Goal: Download file/media

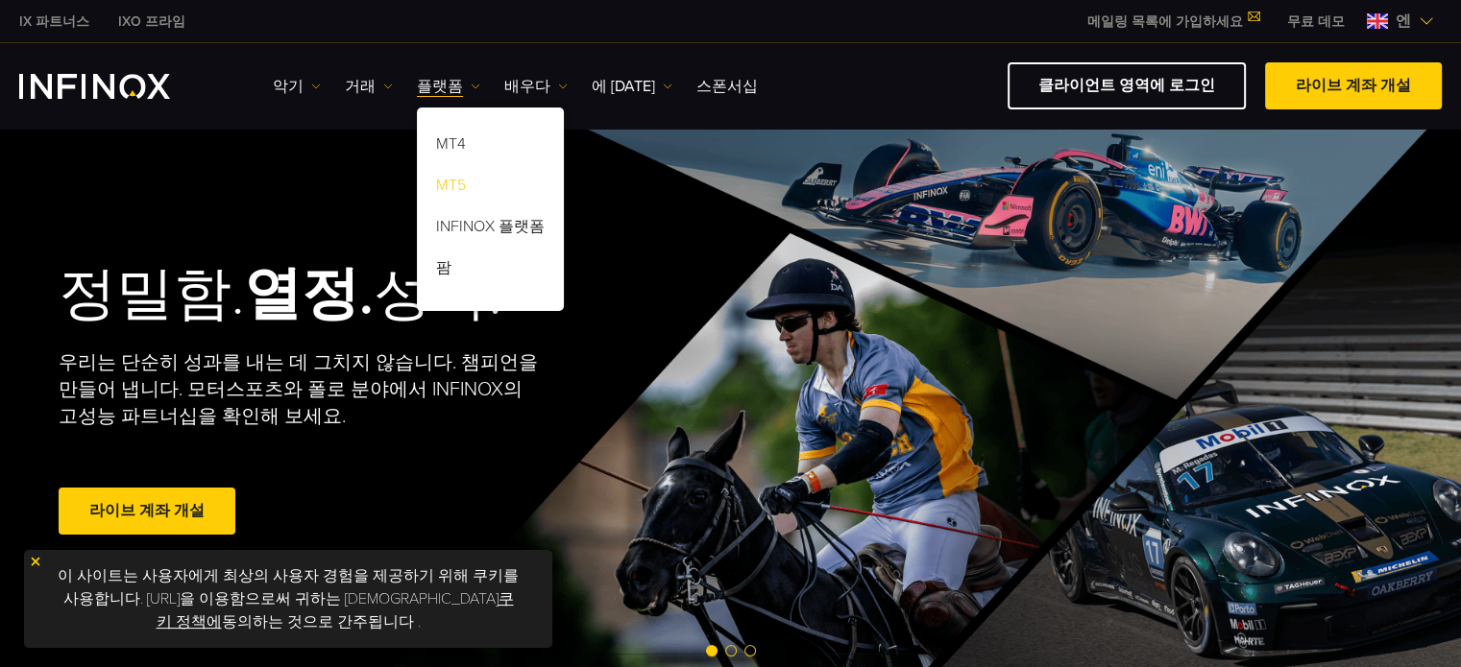
click at [445, 191] on font "MT5" at bounding box center [451, 185] width 30 height 19
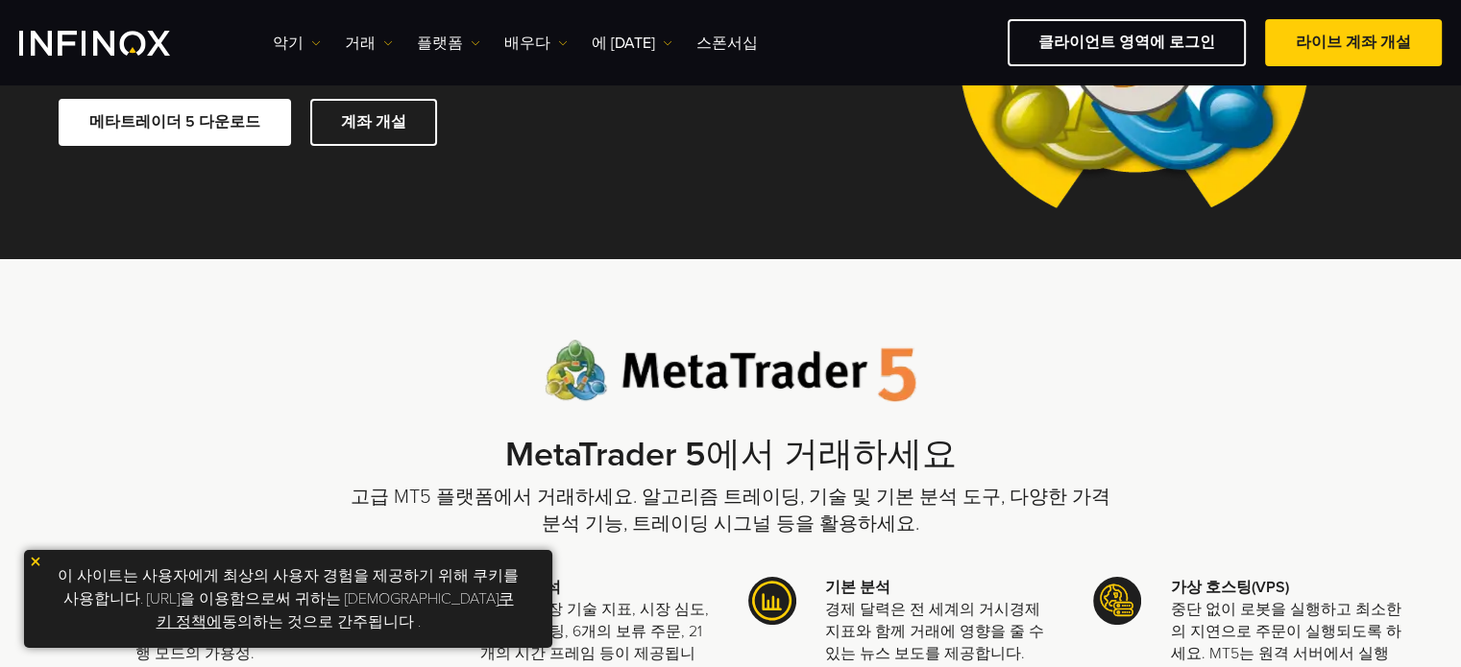
click at [228, 128] on font "메타트레이더 5 다운로드" at bounding box center [174, 121] width 171 height 19
click at [65, 40] on img "INFINOX 로고" at bounding box center [94, 43] width 151 height 25
